Goal: Communication & Community: Answer question/provide support

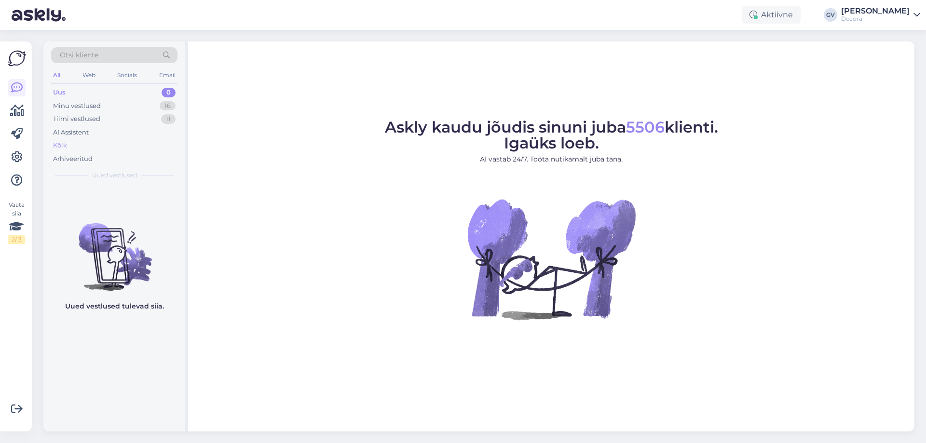
click at [64, 139] on div "Kõik" at bounding box center [114, 145] width 126 height 13
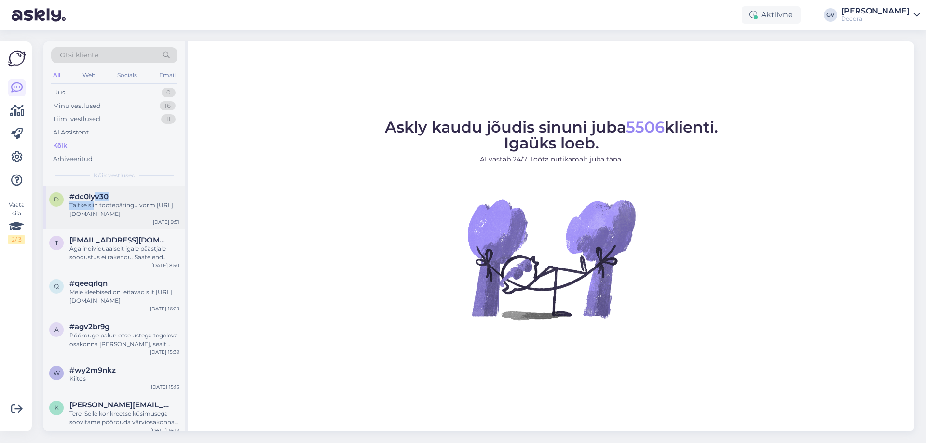
click at [96, 200] on div "#dc0lyv30 Täitke siin tootepäringu vorm [URL][DOMAIN_NAME]" at bounding box center [124, 205] width 110 height 26
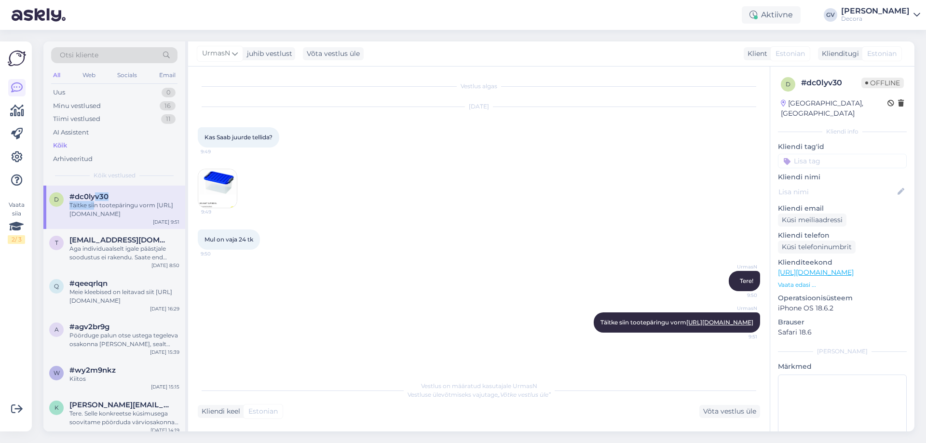
click at [127, 215] on div "Täitke siin tootepäringu vorm [URL][DOMAIN_NAME]" at bounding box center [124, 209] width 110 height 17
click at [215, 190] on img at bounding box center [217, 188] width 39 height 39
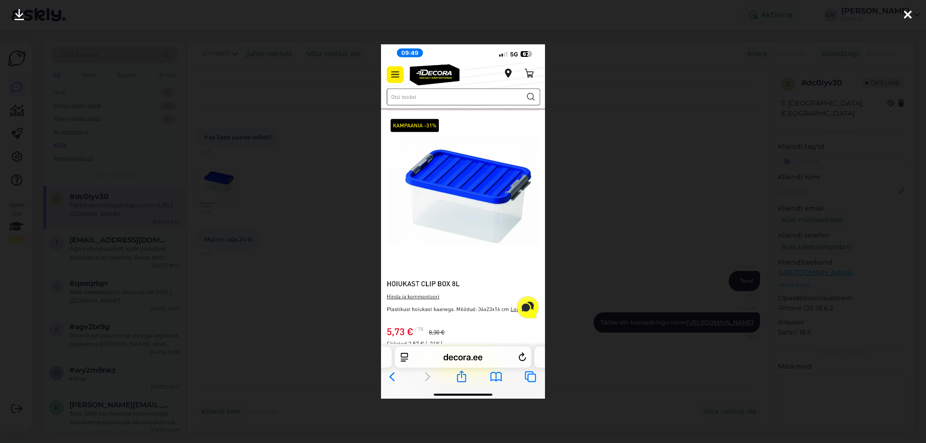
click at [256, 180] on div at bounding box center [463, 221] width 926 height 443
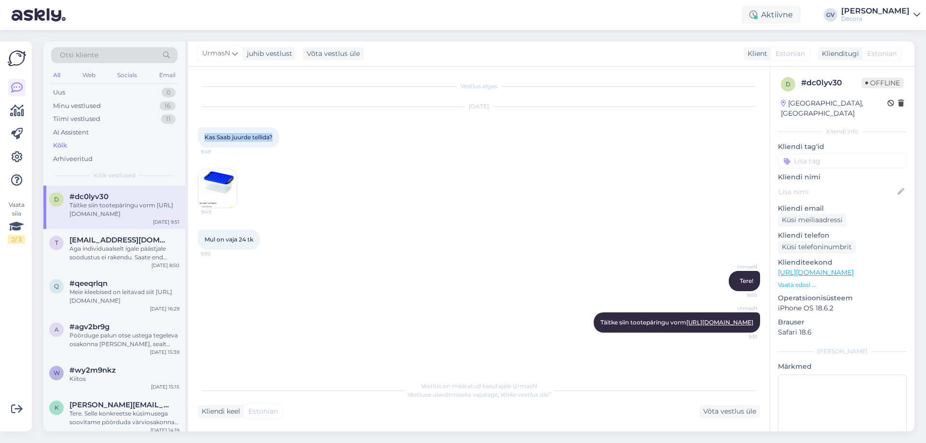
drag, startPoint x: 204, startPoint y: 135, endPoint x: 276, endPoint y: 137, distance: 72.3
click at [276, 137] on div "Kas Saab juurde tellida? 9:49" at bounding box center [238, 137] width 81 height 20
copy span "Kas Saab juurde tellida?"
click at [230, 188] on img at bounding box center [217, 188] width 39 height 39
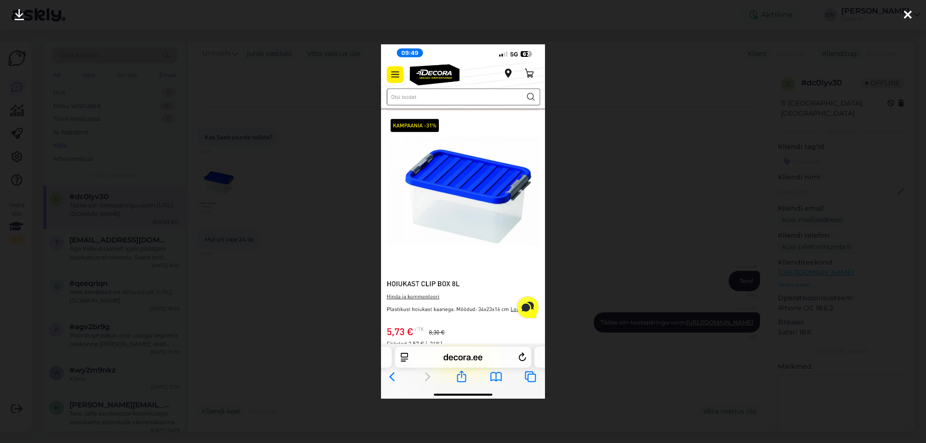
drag, startPoint x: 230, startPoint y: 189, endPoint x: 234, endPoint y: 181, distance: 9.1
click at [228, 189] on div at bounding box center [463, 221] width 926 height 443
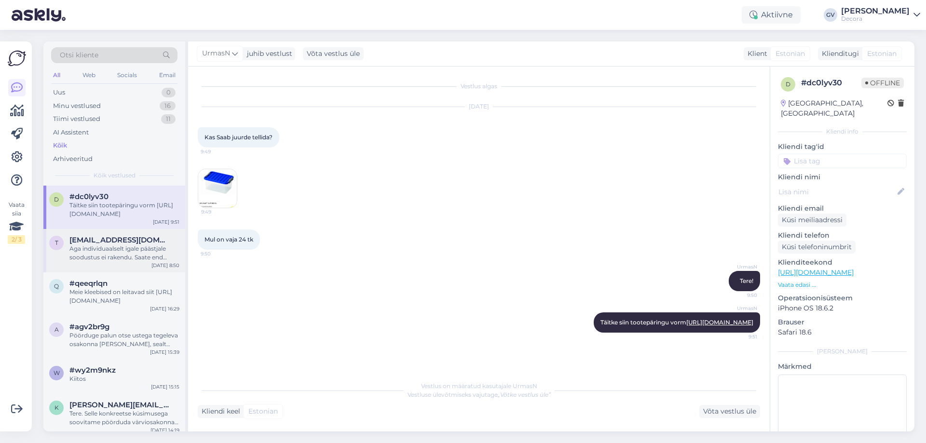
click at [115, 250] on div "Aga individuaalselt igale päästjale soodustus ei rakendu. Saate end [PERSON_NAM…" at bounding box center [124, 252] width 110 height 17
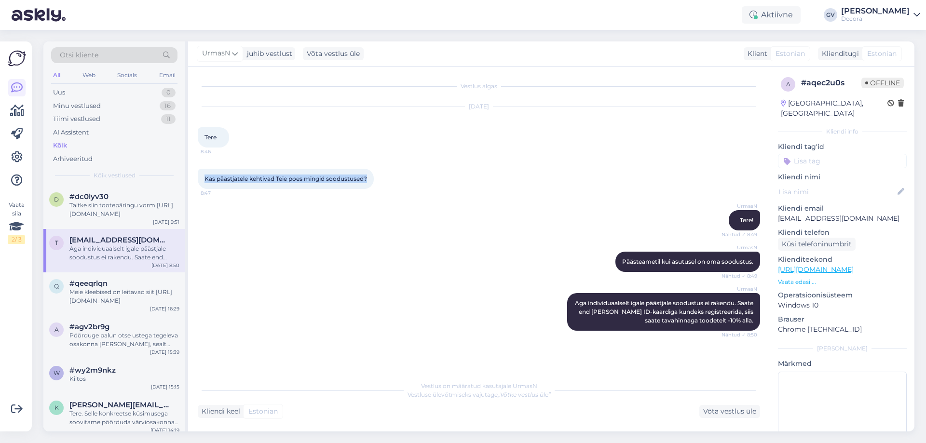
drag, startPoint x: 371, startPoint y: 178, endPoint x: 205, endPoint y: 175, distance: 166.3
click at [205, 175] on div "Kas päästjatele kehtivad Teie poes mingid soodustused? 8:47" at bounding box center [286, 179] width 176 height 20
copy span "Kas päästjatele kehtivad Teie poes mingid soodustused?"
click at [101, 290] on div "Meie kleebised on leitavad siit [URL][DOMAIN_NAME]" at bounding box center [124, 296] width 110 height 17
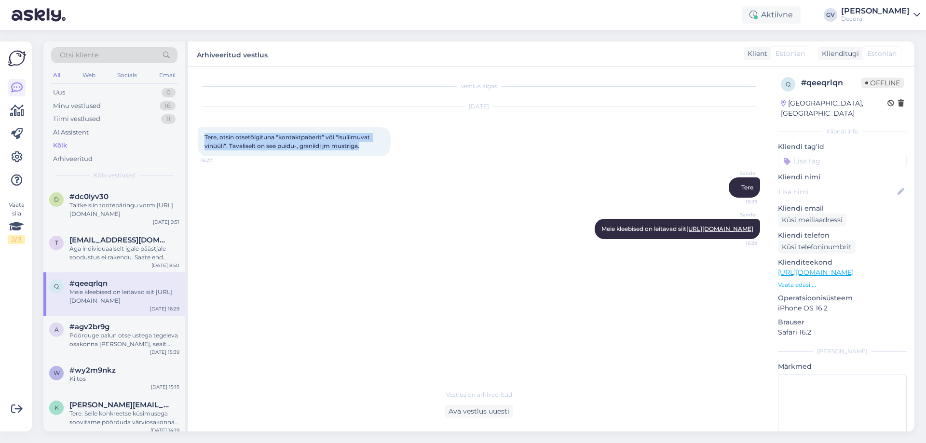
drag, startPoint x: 372, startPoint y: 143, endPoint x: 204, endPoint y: 140, distance: 167.8
click at [204, 140] on div "Tere, otsin otsetõlgituna “kontaktpaberit” või “isuliimuvat vinüüli”. Tavalisel…" at bounding box center [294, 141] width 193 height 29
copy span "Tere, otsin otsetõlgituna “kontaktpaberit” või “isuliimuvat vinüüli”. Tavalisel…"
click at [127, 343] on div "Pöörduge palun otse ustega tegeleva osakonna [PERSON_NAME], sealt osatakse soov…" at bounding box center [124, 339] width 110 height 17
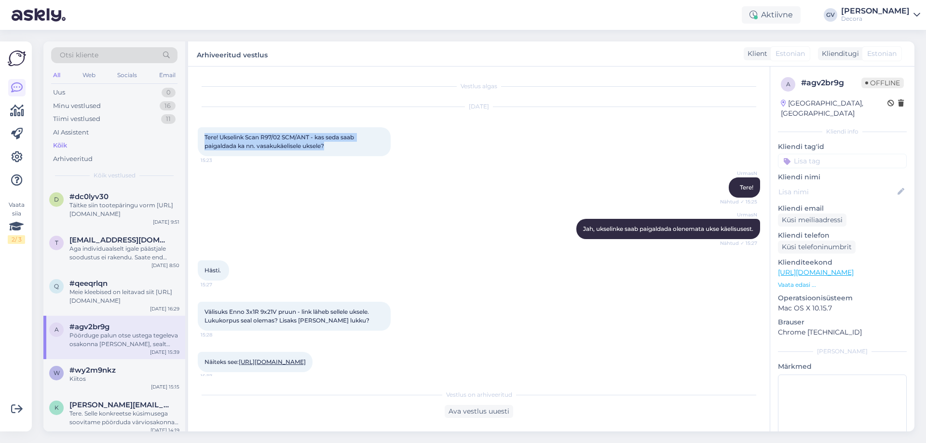
drag, startPoint x: 338, startPoint y: 147, endPoint x: 205, endPoint y: 138, distance: 132.9
click at [205, 138] on div "Tere! Ukselink Scan R97/02 SCM/ANT - kas seda saab paigaldada ka nn. vasakukäel…" at bounding box center [294, 141] width 193 height 29
copy span "Tere! Ukselink Scan R97/02 SCM/ANT - kas seda saab paigaldada ka nn. vasakukäel…"
click at [379, 187] on div "UrmasN Tere! Nähtud ✓ 15:25" at bounding box center [479, 187] width 562 height 41
drag, startPoint x: 524, startPoint y: 242, endPoint x: 544, endPoint y: 241, distance: 20.3
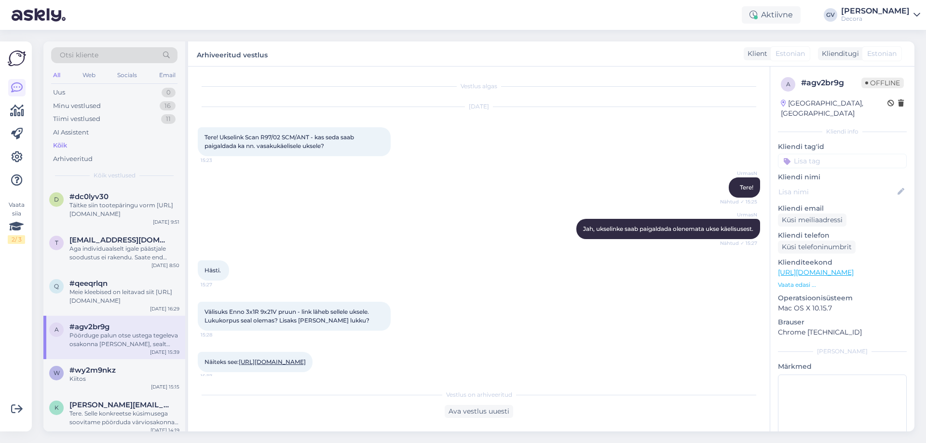
click at [524, 240] on div "UrmasN Jah, ukselinke saab paigaldada olenemata ukse käelisusest. Nähtud ✓ 15:27" at bounding box center [479, 228] width 562 height 41
drag, startPoint x: 571, startPoint y: 230, endPoint x: 746, endPoint y: 241, distance: 175.8
click at [746, 239] on div "UrmasN Jah, ukselinke saab paigaldada olenemata ukse käelisusest. Nähtud ✓ 15:27" at bounding box center [668, 229] width 184 height 20
copy div "Jah, ukselinke saab paigaldada olenemata ukse käelisusest. Nähtud ✓ 15:27"
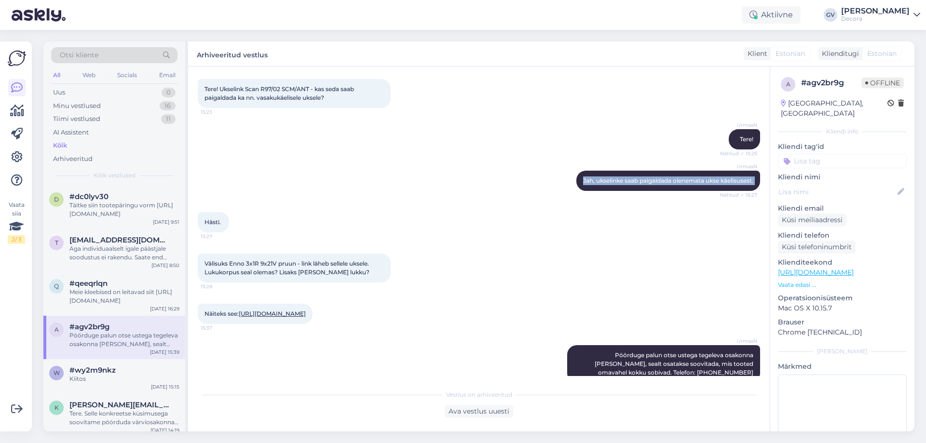
scroll to position [83, 0]
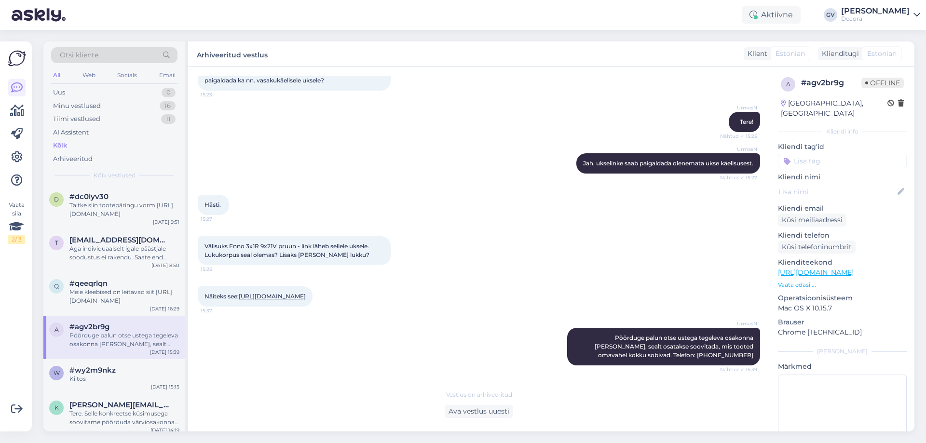
click at [438, 319] on div "UrmasN Pöörduge palun otse ustega tegeleva osakonna [PERSON_NAME], sealt osatak…" at bounding box center [479, 346] width 562 height 59
click at [102, 376] on div "Kiitos" at bounding box center [124, 379] width 110 height 9
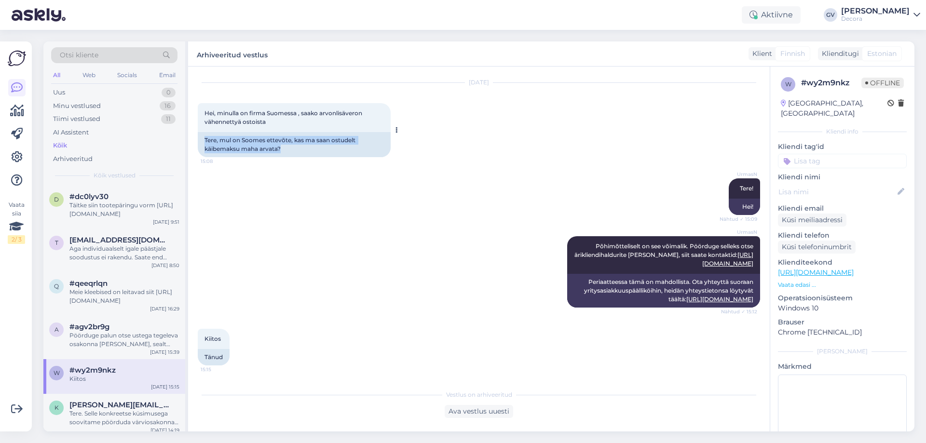
drag, startPoint x: 302, startPoint y: 148, endPoint x: 205, endPoint y: 141, distance: 96.6
click at [205, 141] on div "Tere, mul on Soomes ettevõte, kas ma saan ostudelt käibemaksu maha arvata?" at bounding box center [294, 144] width 193 height 25
copy div "Tere, mul on Soomes ettevõte, kas ma saan ostudelt käibemaksu maha arvata?"
click at [439, 225] on div "UrmasN Tere! Nähtud ✓ 15:09 Hei!" at bounding box center [479, 197] width 562 height 58
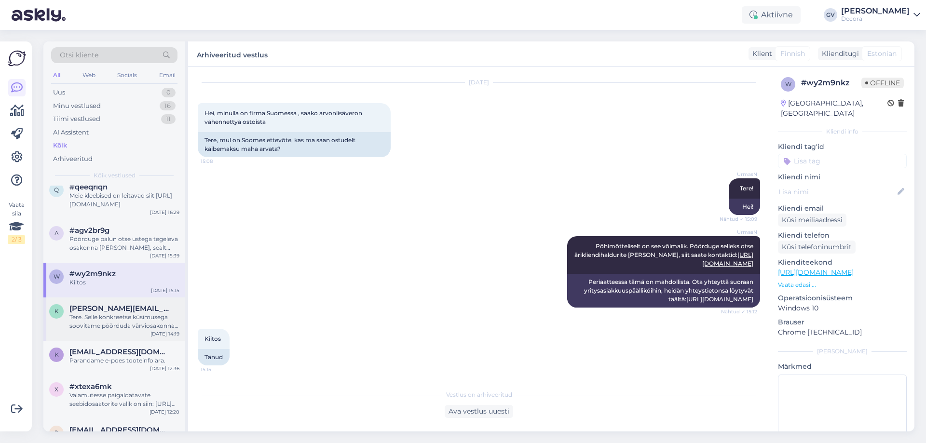
click at [135, 314] on div "Tere. Selle konkreetse küsimusega soovitame pöörduda värviosakonna [PERSON_NAME…" at bounding box center [124, 321] width 110 height 17
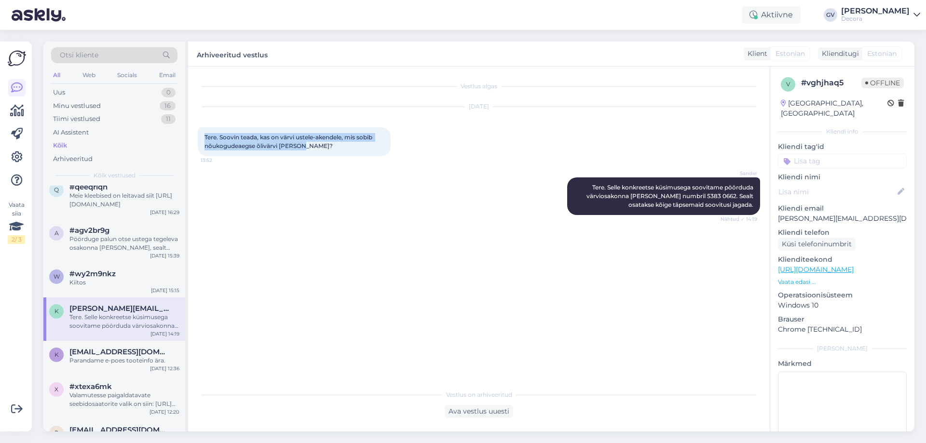
drag, startPoint x: 318, startPoint y: 143, endPoint x: 203, endPoint y: 133, distance: 115.2
click at [203, 133] on div "Tere. Soovin teada, kas on värvi ustele-akendele, mis sobib nõukogudeaegse õliv…" at bounding box center [294, 141] width 193 height 29
copy span "Tere. Soovin teada, kas on värvi ustele-akendele, mis sobib nõukogudeaegse õliv…"
click at [107, 352] on span "[EMAIL_ADDRESS][DOMAIN_NAME]" at bounding box center [119, 352] width 100 height 9
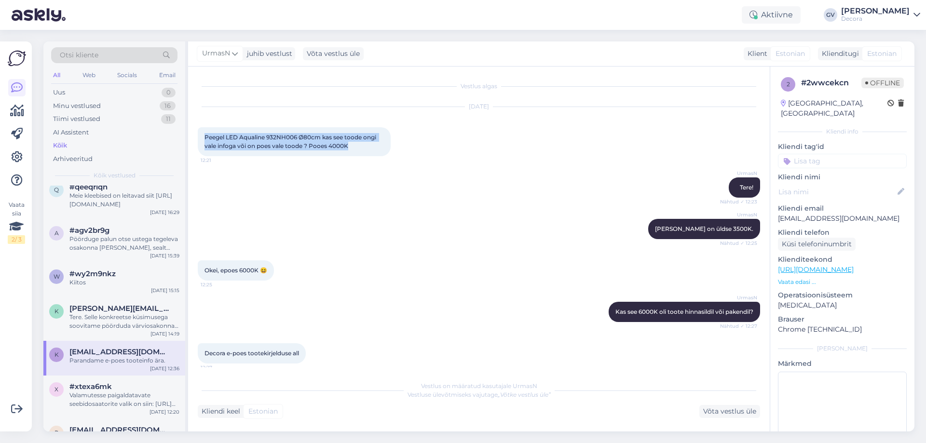
drag, startPoint x: 360, startPoint y: 147, endPoint x: 206, endPoint y: 137, distance: 153.6
click at [206, 137] on div "Peegel LED Aqualine 932NH006 Ø80cm kas see toode ongi vale infoga või on poes v…" at bounding box center [294, 141] width 193 height 29
copy span "Peegel LED Aqualine 932NH006 Ø80cm kas see toode ongi vale infoga või on poes v…"
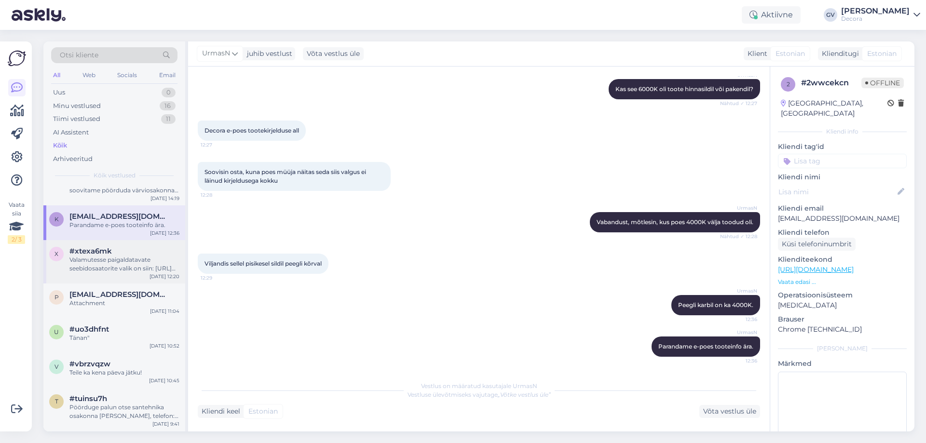
scroll to position [241, 0]
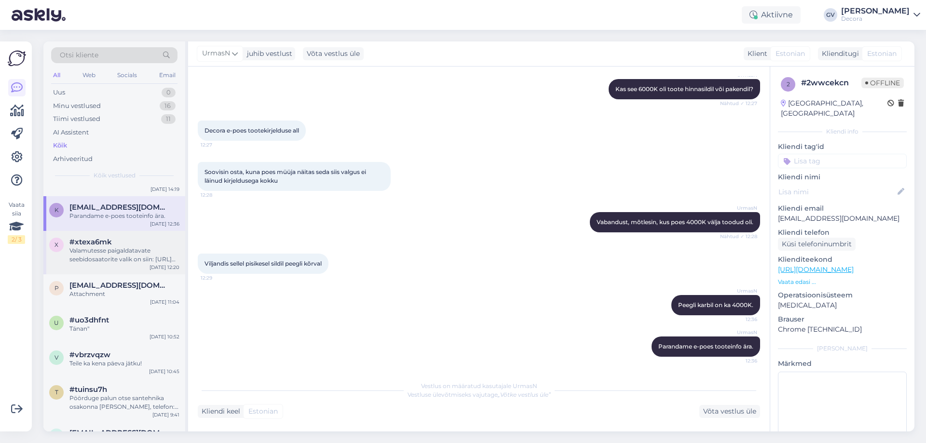
click at [118, 250] on div "Valamutesse paigaldatavate seebidosaatorite valik on siin: [URL][DOMAIN_NAME]" at bounding box center [124, 254] width 110 height 17
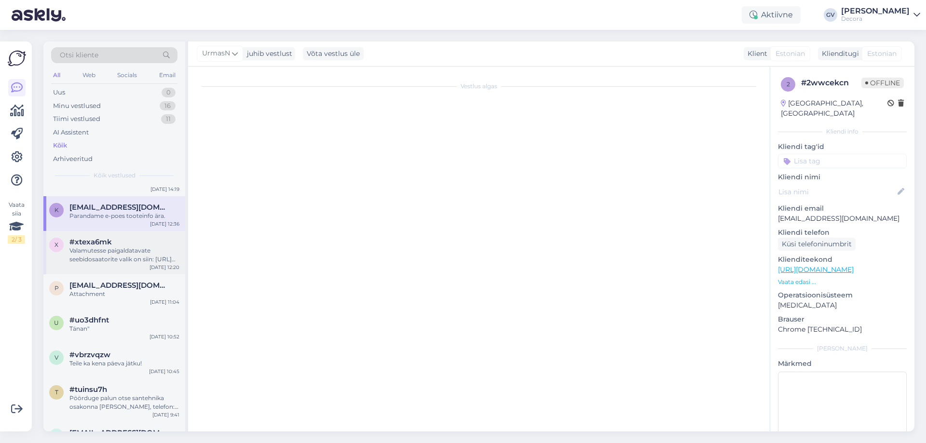
scroll to position [0, 0]
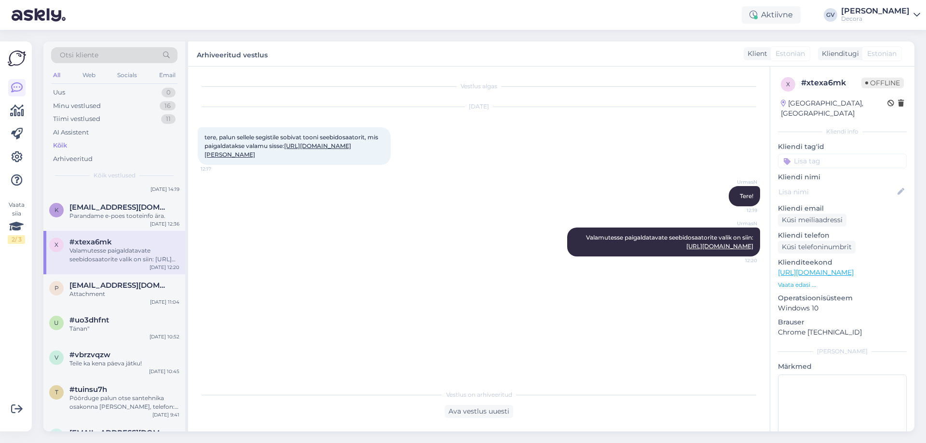
drag, startPoint x: 322, startPoint y: 161, endPoint x: 205, endPoint y: 136, distance: 118.6
click at [205, 136] on div "tere, palun sellele segistile sobivat tooni seebidosaatorit, mis paigaldatakse …" at bounding box center [294, 146] width 193 height 38
copy span "tere, palun sellele segistile sobivat tooni seebidosaatorit, mis paigaldatakse …"
click at [694, 250] on link "[URL][DOMAIN_NAME]" at bounding box center [719, 245] width 67 height 7
click at [110, 291] on div "Attachment" at bounding box center [124, 294] width 110 height 9
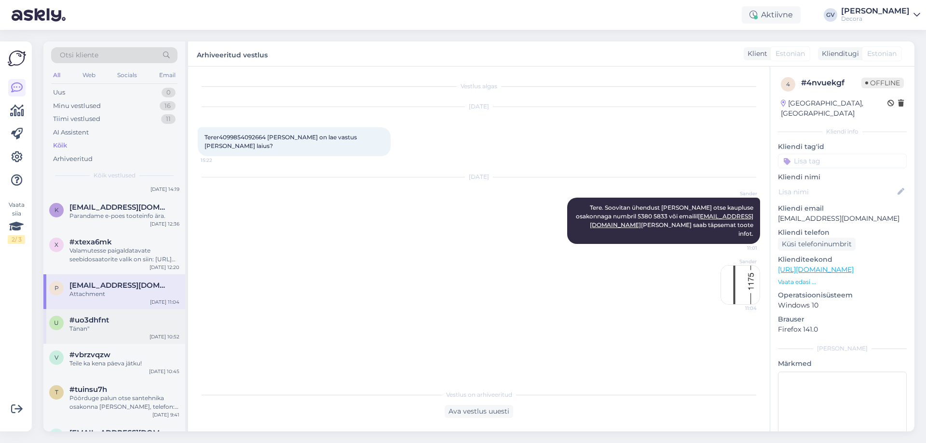
click at [136, 319] on div "#uo3dhfnt" at bounding box center [124, 320] width 110 height 9
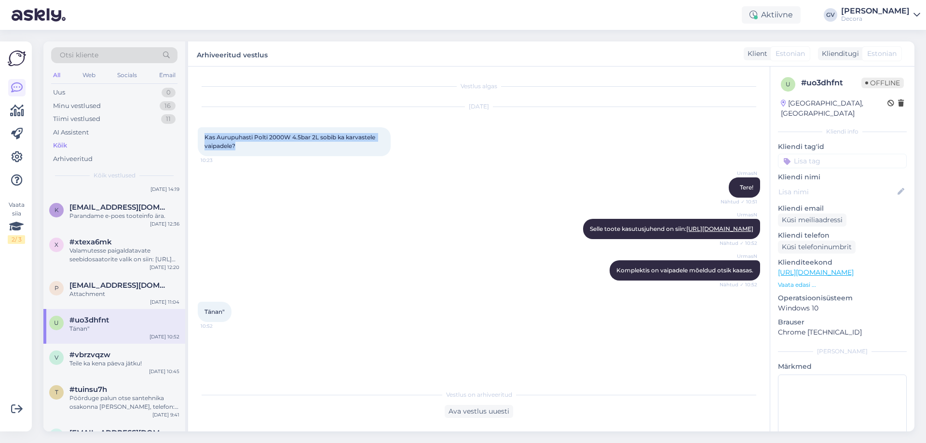
drag, startPoint x: 245, startPoint y: 145, endPoint x: 205, endPoint y: 135, distance: 41.5
click at [205, 135] on div "Kas Aurupuhasti Polti 2000W 4.5bar 2L sobib ka karvastele vaipadele? 10:23" at bounding box center [294, 141] width 193 height 29
copy span "Kas Aurupuhasti Polti 2000W 4.5bar 2L sobib ka karvastele vaipadele?"
click at [466, 250] on div "UrmasN Selle toote kasutusjuhend on siin: [URL][DOMAIN_NAME] Nähtud ✓ 10:52" at bounding box center [479, 228] width 562 height 41
click at [91, 363] on div "Teile ka kena päeva jätku!" at bounding box center [124, 363] width 110 height 9
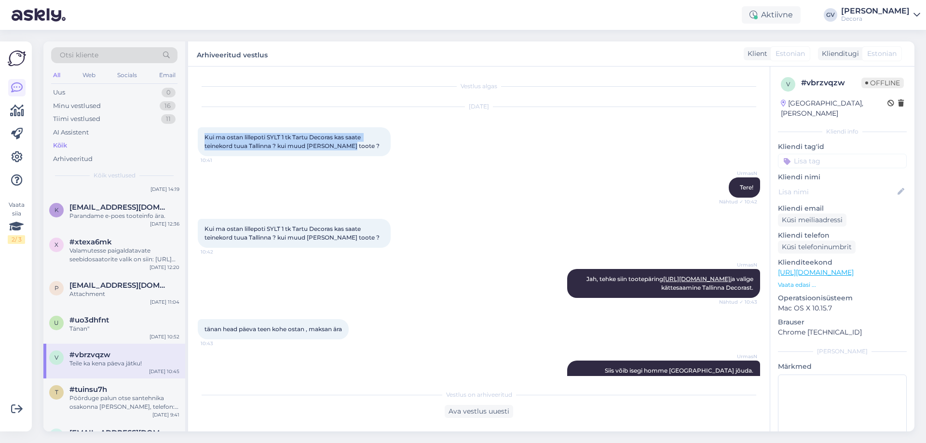
drag, startPoint x: 359, startPoint y: 144, endPoint x: 205, endPoint y: 133, distance: 153.7
click at [205, 133] on div "Kui ma ostan lillepoti SYLT 1 tk Tartu Decoras kas saate teinekord tuua Tallinn…" at bounding box center [294, 141] width 193 height 29
click at [234, 271] on div "UrmasN Jah, tehke siin tootepäring [URL][DOMAIN_NAME] ja valige kättesaamine Ta…" at bounding box center [479, 283] width 562 height 50
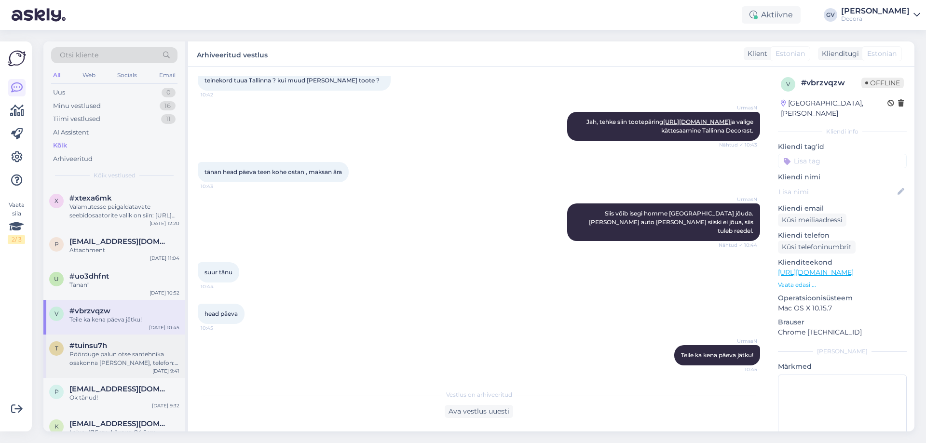
scroll to position [337, 0]
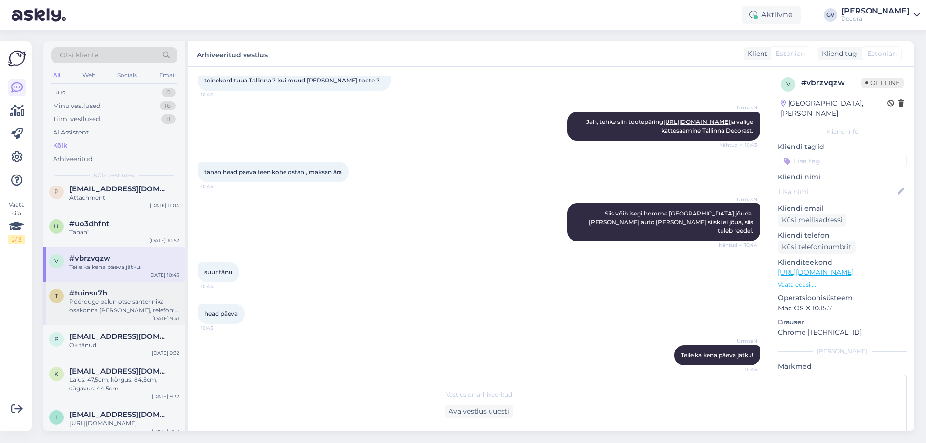
click at [113, 312] on div "Pöörduge palun otse santehnika osakonna [PERSON_NAME], telefon: [PHONE_NUMBER]" at bounding box center [124, 305] width 110 height 17
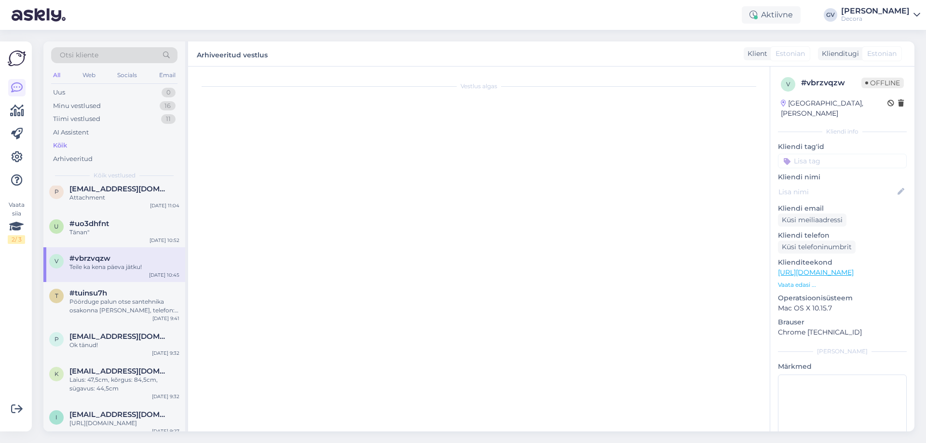
scroll to position [0, 0]
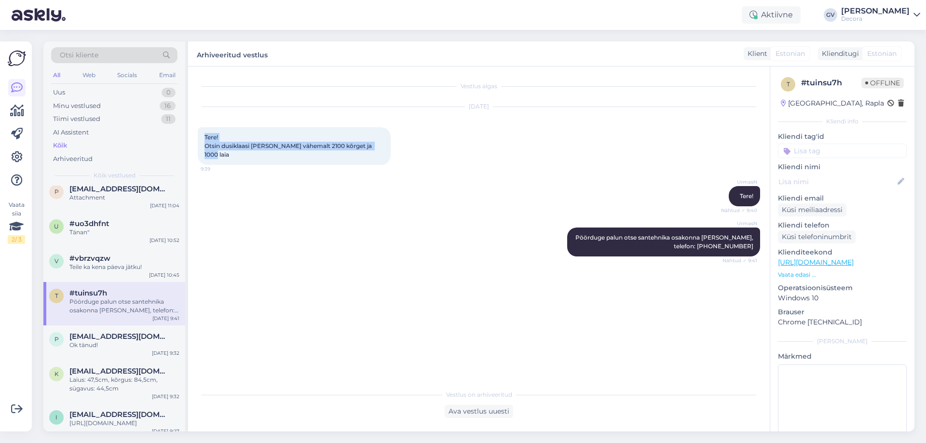
drag, startPoint x: 378, startPoint y: 146, endPoint x: 204, endPoint y: 138, distance: 174.2
click at [204, 138] on div "Tere! Otsin dusiklaasi [PERSON_NAME] vähemalt 2100 kõrget ja 1000 laia 9:39" at bounding box center [294, 146] width 193 height 38
